Goal: Navigation & Orientation: Find specific page/section

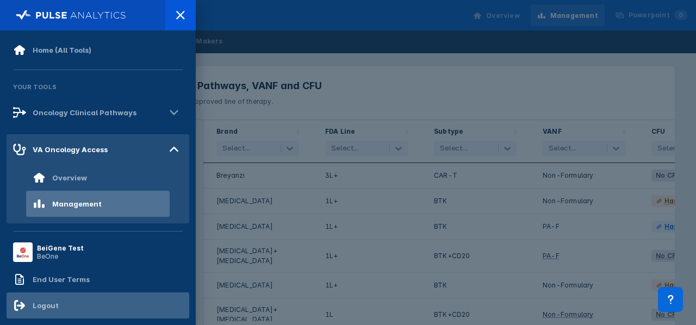
scroll to position [0, 82]
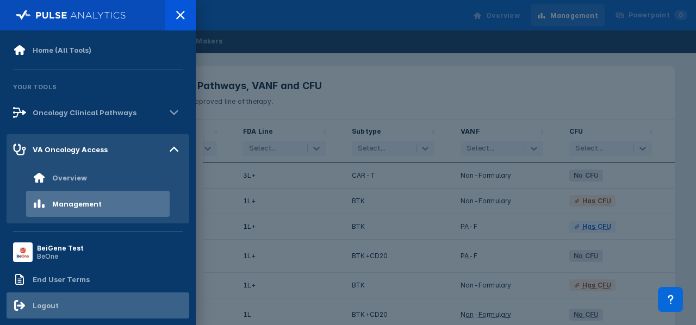
click at [64, 310] on div "Logout" at bounding box center [98, 306] width 183 height 26
